Goal: Task Accomplishment & Management: Manage account settings

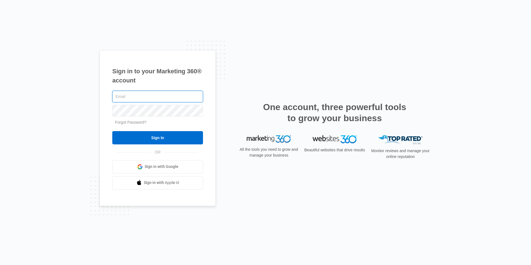
click at [130, 97] on input "text" at bounding box center [157, 97] width 91 height 12
type input "ashley.longshore@madwire.com"
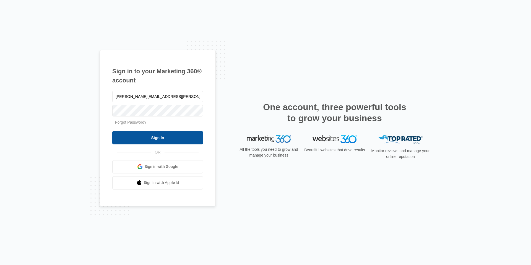
click at [160, 138] on input "Sign In" at bounding box center [157, 137] width 91 height 13
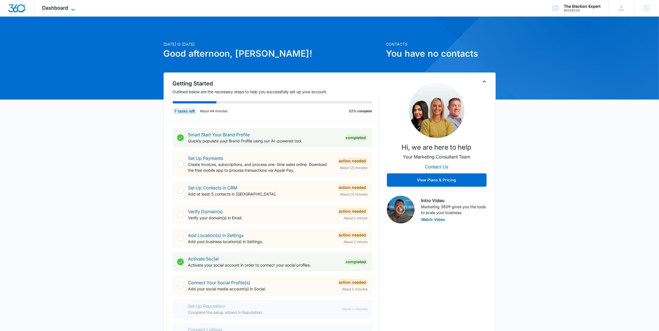
click at [55, 7] on span "Dashboard" at bounding box center [55, 8] width 26 height 6
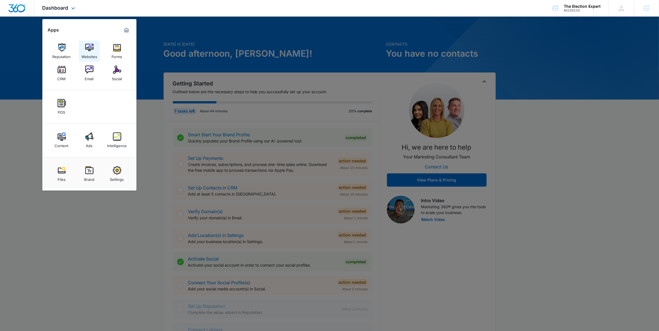
click at [94, 60] on link "Websites" at bounding box center [89, 51] width 21 height 21
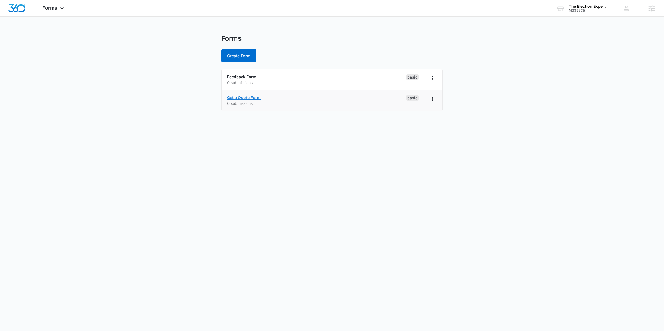
click at [250, 98] on link "Get a Quote Form" at bounding box center [243, 97] width 33 height 5
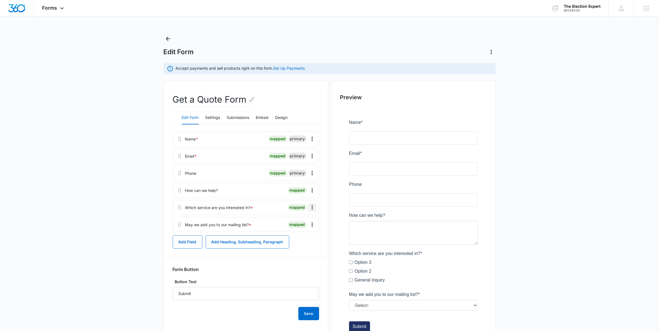
click at [312, 208] on icon "Overflow Menu" at bounding box center [312, 207] width 7 height 7
click at [301, 231] on div "Delete" at bounding box center [297, 231] width 12 height 4
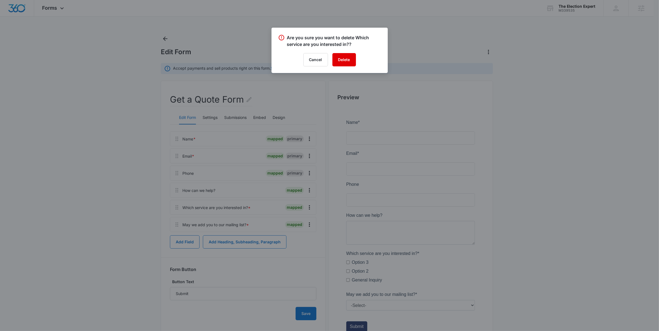
click at [337, 57] on button "Delete" at bounding box center [344, 59] width 24 height 13
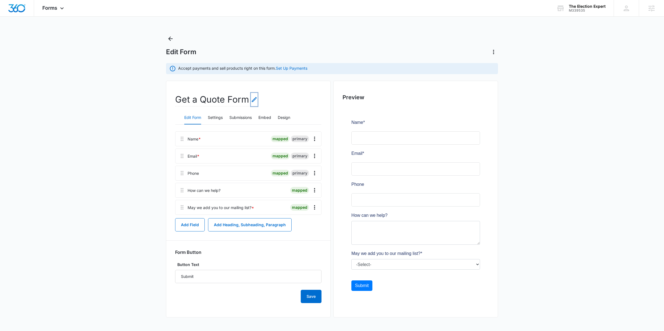
click at [255, 98] on icon "Edit Form Name" at bounding box center [254, 99] width 7 height 7
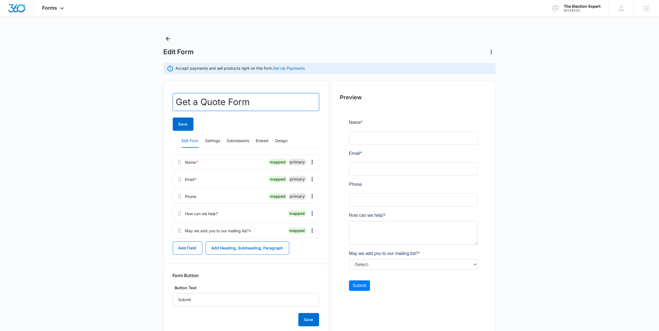
drag, startPoint x: 256, startPoint y: 98, endPoint x: 160, endPoint y: 100, distance: 96.6
click at [160, 100] on main "Edit Form Accept payments and sell products right on this form. Set Up Payments…" at bounding box center [329, 190] width 659 height 312
type input "Contact Us"
click at [123, 213] on main "Edit Form Accept payments and sell products right on this form. Set Up Payments…" at bounding box center [329, 190] width 659 height 312
click at [281, 142] on button "Design" at bounding box center [281, 140] width 12 height 13
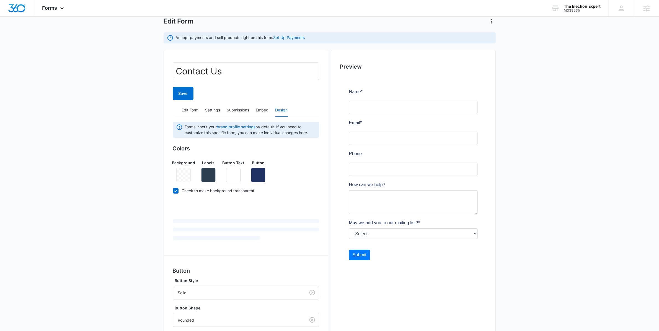
scroll to position [39, 0]
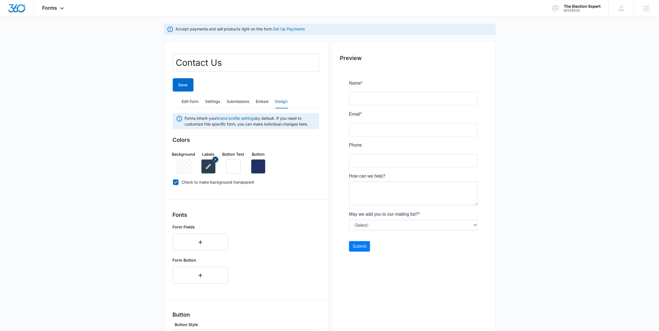
click at [210, 167] on icon "button" at bounding box center [208, 166] width 7 height 7
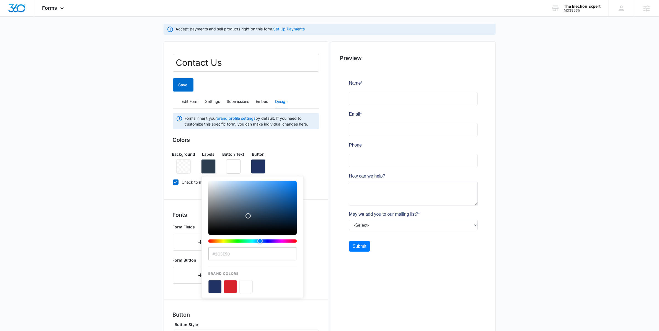
click at [217, 288] on button "color-picker-container" at bounding box center [214, 286] width 13 height 13
type input "#203264"
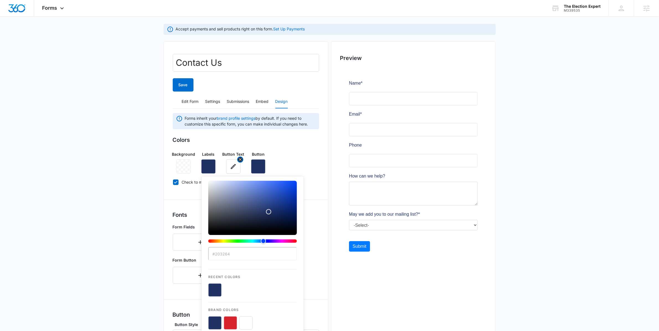
click at [235, 170] on button "button" at bounding box center [233, 166] width 14 height 14
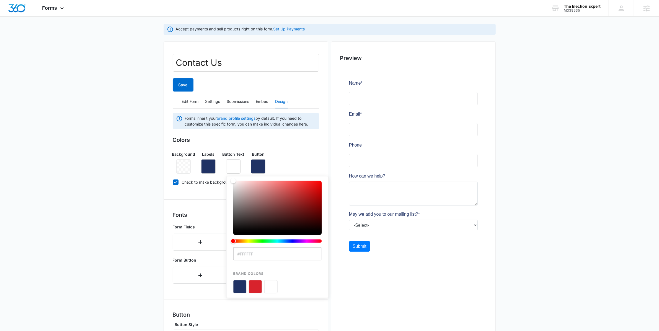
click at [270, 146] on div "Colors Background Labels Button Text #FFFFFF Brand Colors Button Check to make …" at bounding box center [246, 162] width 146 height 53
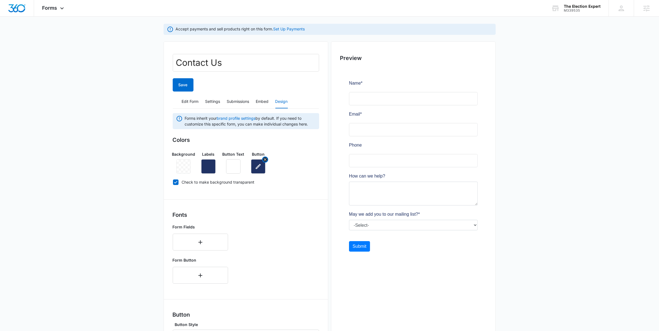
click at [260, 170] on icon "button" at bounding box center [258, 166] width 7 height 7
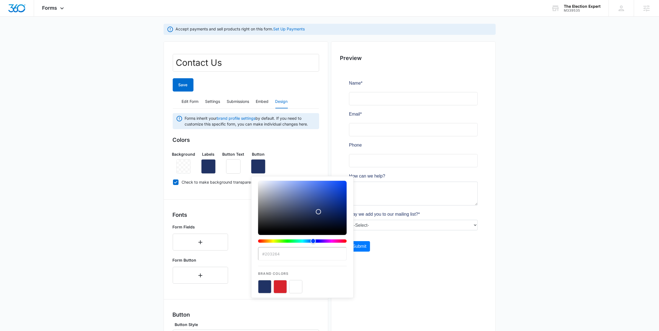
click at [265, 290] on button "color-picker-container" at bounding box center [264, 286] width 13 height 13
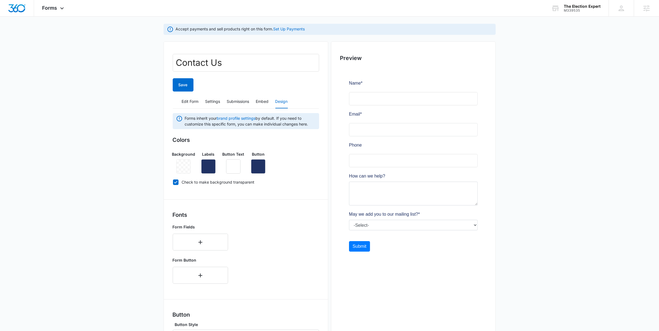
click at [147, 193] on main "Edit Form Accept payments and sell products right on this form. Set Up Payments…" at bounding box center [329, 222] width 659 height 455
click at [236, 169] on icon "button" at bounding box center [233, 166] width 7 height 7
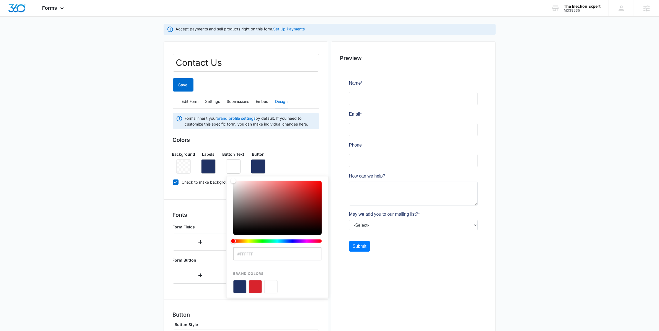
click at [269, 288] on button "color-picker-container" at bounding box center [270, 286] width 13 height 13
click at [140, 187] on main "Edit Form Accept payments and sell products right on this form. Set Up Payments…" at bounding box center [329, 222] width 659 height 455
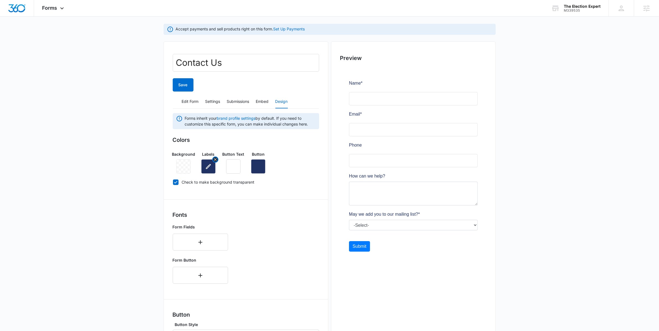
click at [209, 167] on icon "button" at bounding box center [208, 166] width 7 height 7
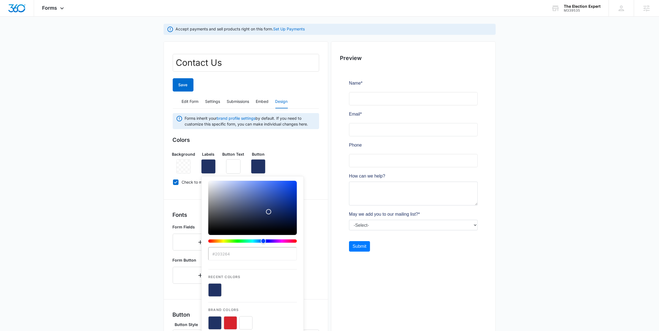
click at [229, 321] on button "color-picker-container" at bounding box center [230, 323] width 13 height 13
type input "#D8232C"
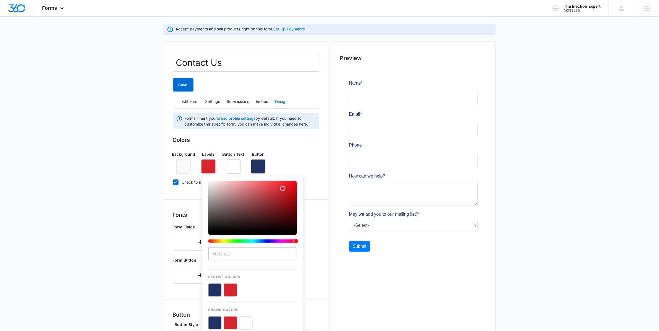
click at [130, 164] on main "Edit Form Accept payments and sell products right on this form. Set Up Payments…" at bounding box center [329, 222] width 659 height 455
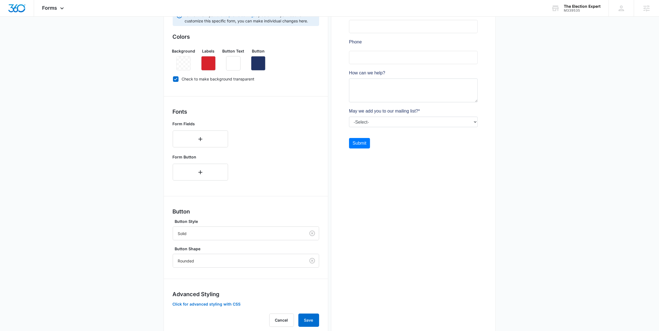
scroll to position [147, 0]
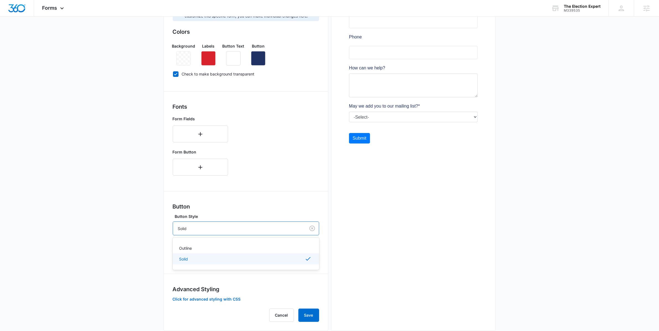
click at [234, 229] on div at bounding box center [238, 228] width 120 height 7
click at [203, 250] on div "Outline" at bounding box center [245, 248] width 132 height 6
click at [258, 227] on div at bounding box center [238, 228] width 120 height 7
click at [207, 256] on div "Solid" at bounding box center [246, 259] width 146 height 10
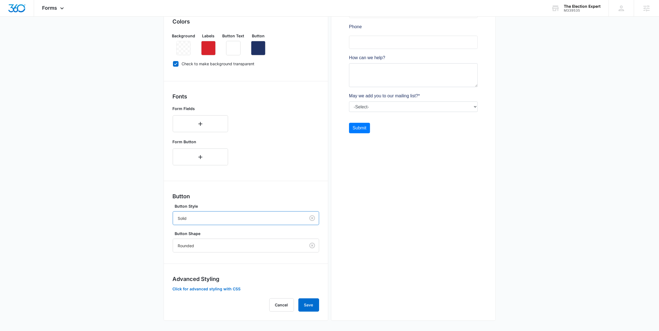
scroll to position [159, 0]
click at [311, 307] on button "Save" at bounding box center [308, 304] width 21 height 13
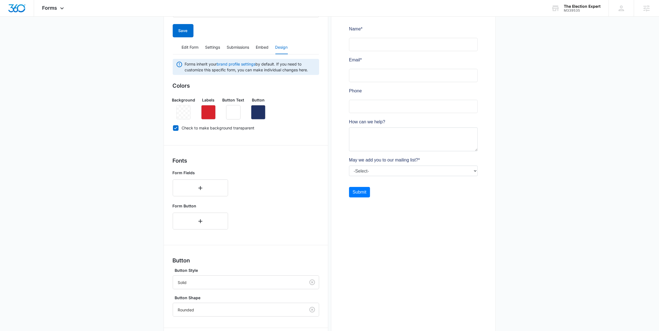
scroll to position [0, 0]
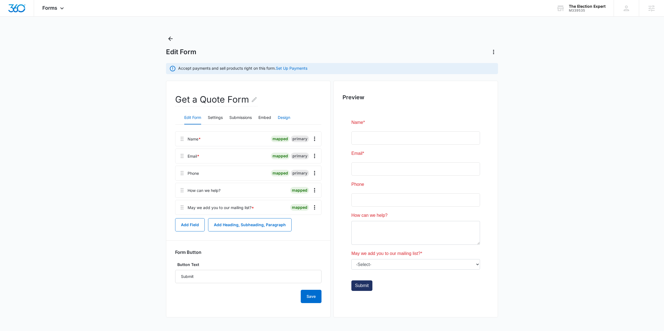
click at [286, 118] on button "Design" at bounding box center [284, 117] width 12 height 13
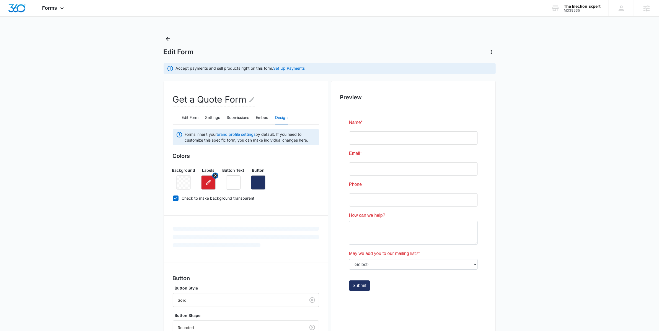
click at [208, 182] on icon "button" at bounding box center [208, 182] width 5 height 5
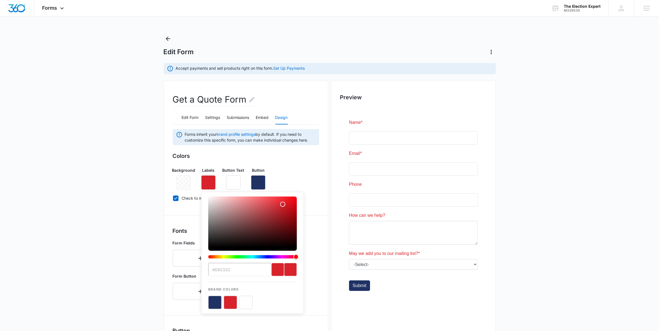
click at [214, 305] on button "color-picker-container" at bounding box center [214, 302] width 13 height 13
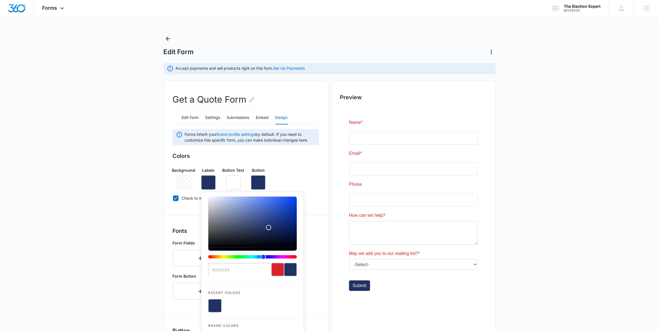
type input "#203264"
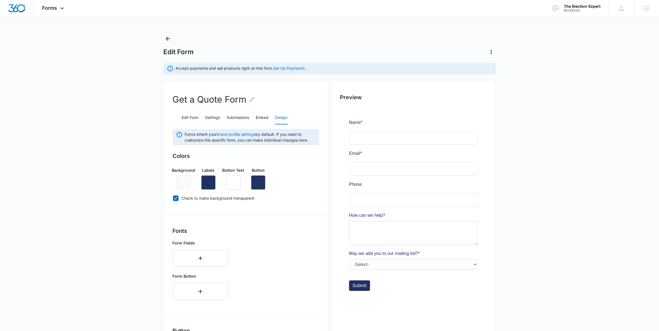
click at [282, 158] on h3 "Colors" at bounding box center [246, 156] width 146 height 8
click at [248, 184] on div "Background Labels Button Text Button" at bounding box center [246, 176] width 146 height 27
click at [254, 184] on button "button" at bounding box center [258, 182] width 14 height 14
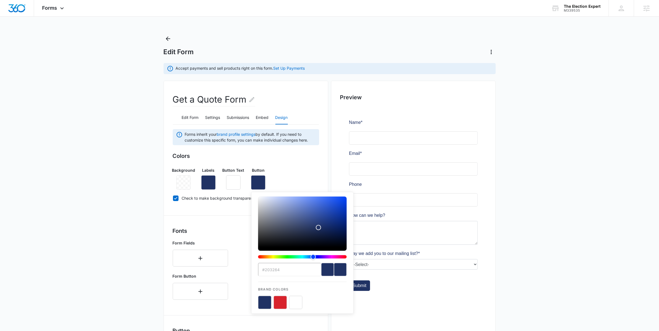
click at [280, 302] on button "color-picker-container" at bounding box center [280, 302] width 13 height 13
type input "#D8232C"
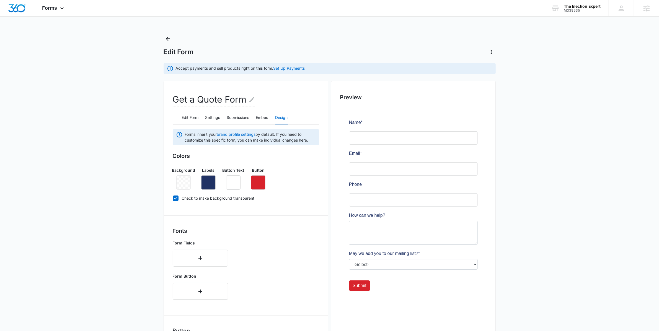
click at [103, 159] on main "Edit Form Accept payments and sell products right on this form. Set Up Payments…" at bounding box center [329, 250] width 659 height 432
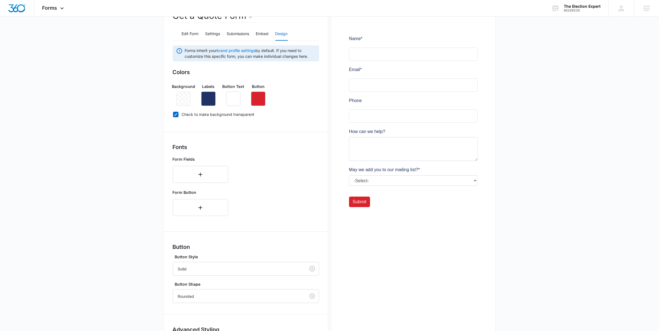
scroll to position [136, 0]
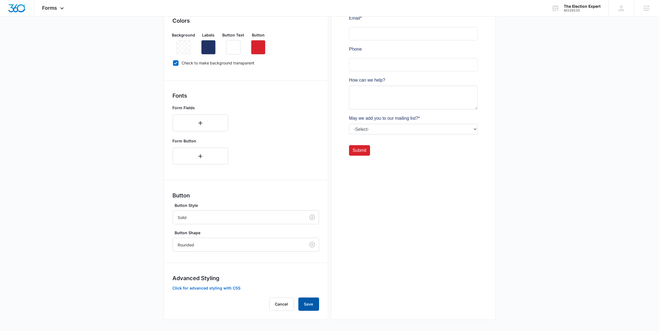
click at [315, 304] on button "Save" at bounding box center [308, 304] width 21 height 13
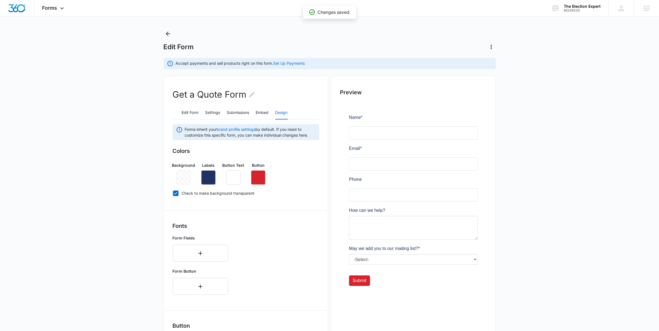
scroll to position [0, 0]
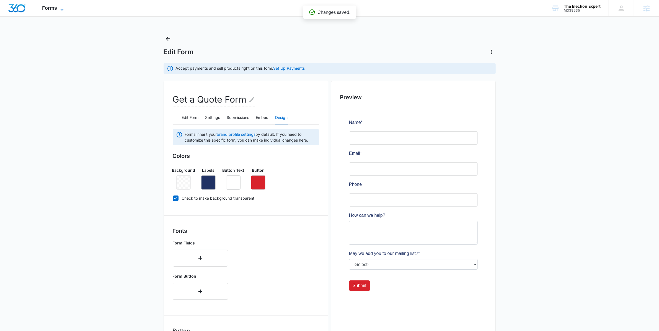
click at [50, 6] on span "Forms" at bounding box center [49, 8] width 15 height 6
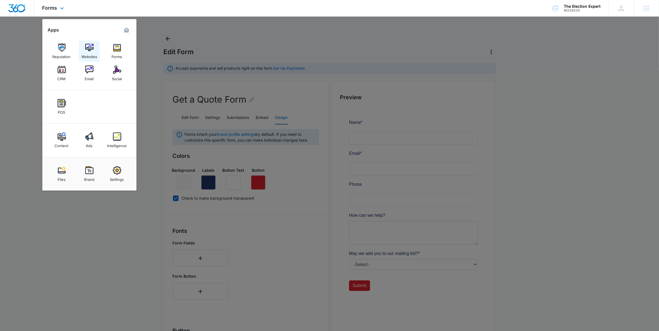
click at [85, 41] on link "Websites" at bounding box center [89, 51] width 21 height 21
